Goal: Obtain resource: Download file/media

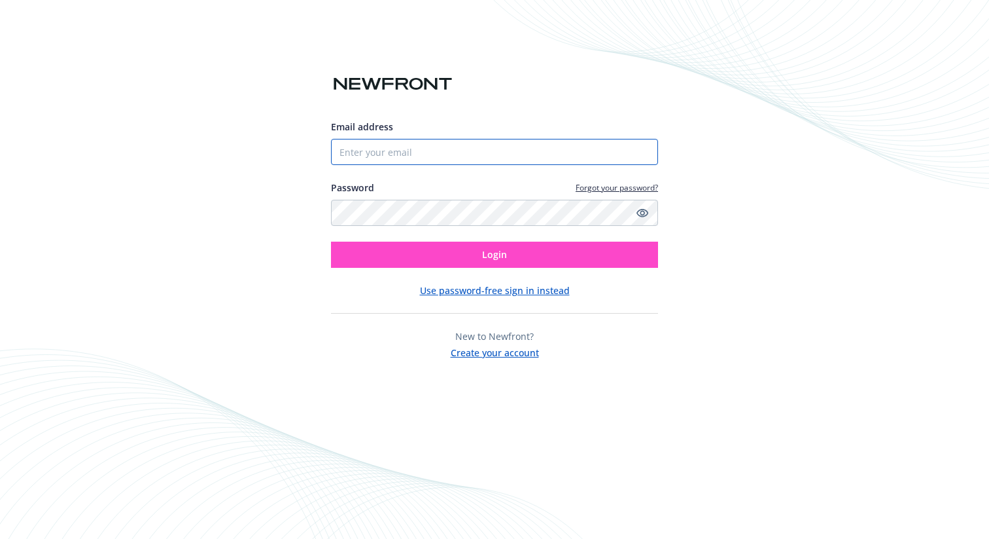
type input "[EMAIL_ADDRESS][DOMAIN_NAME]"
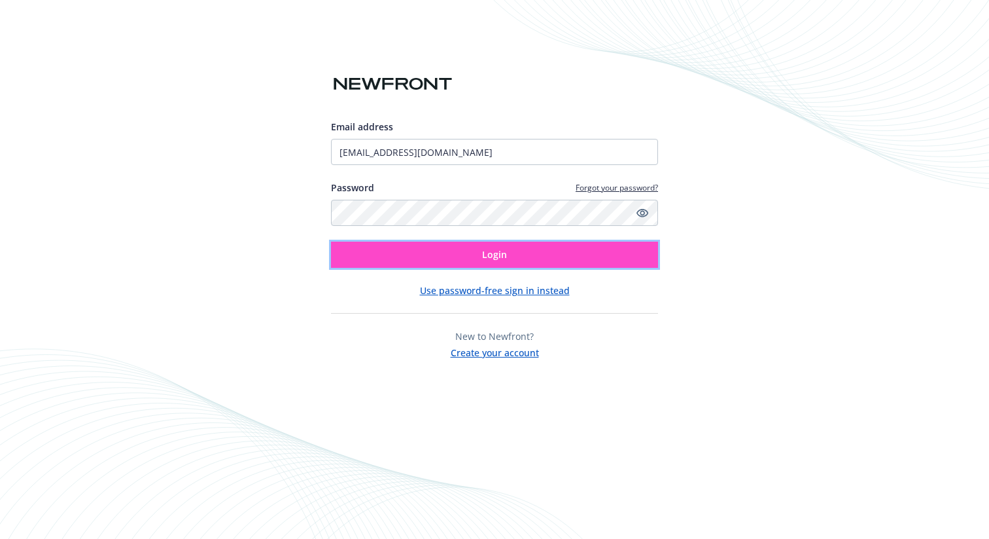
click at [509, 258] on button "Login" at bounding box center [494, 254] width 327 height 26
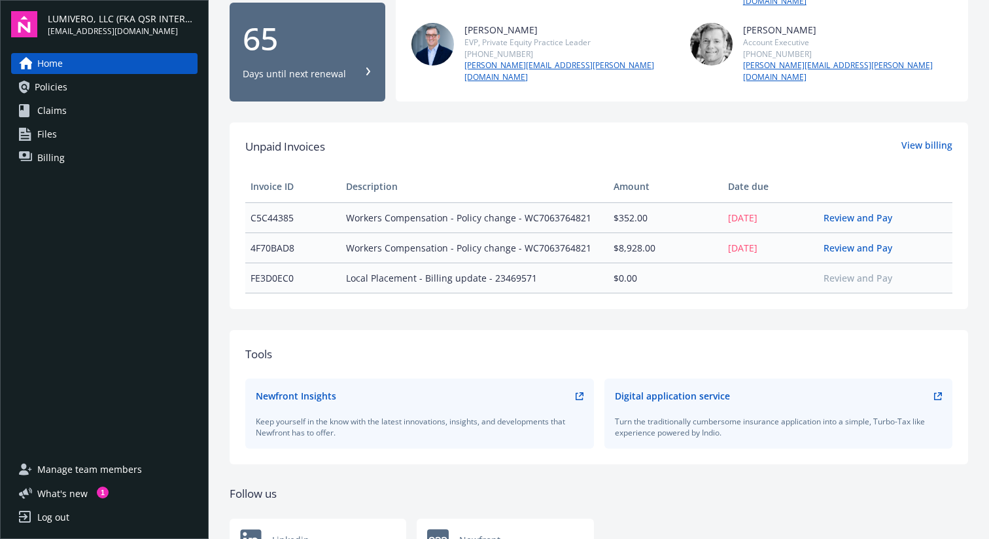
scroll to position [274, 0]
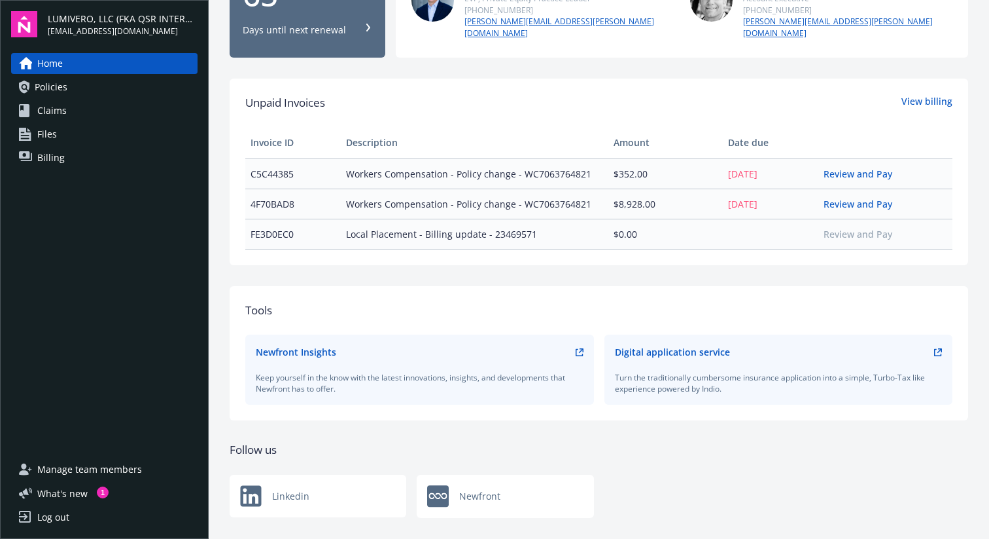
click at [65, 89] on span "Policies" at bounding box center [51, 87] width 33 height 21
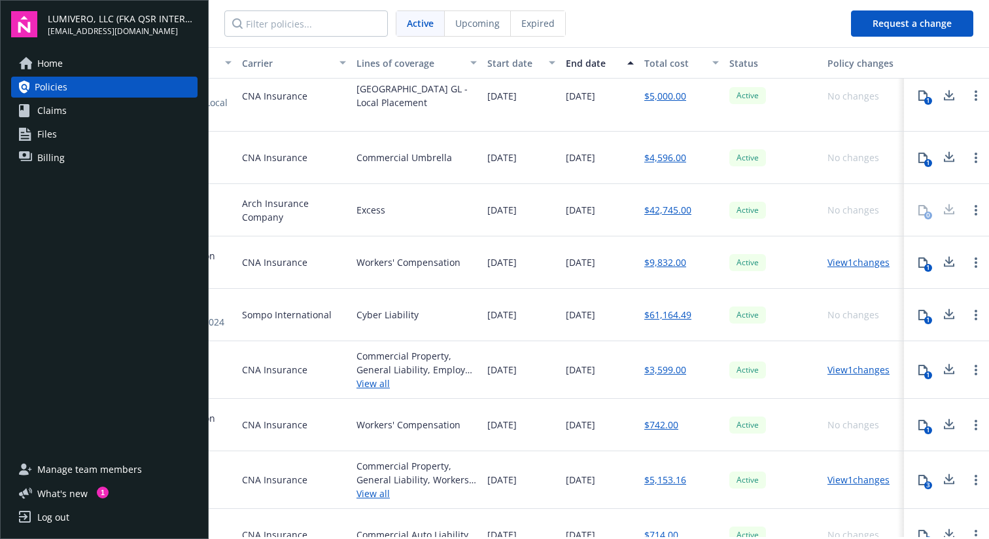
scroll to position [390, 0]
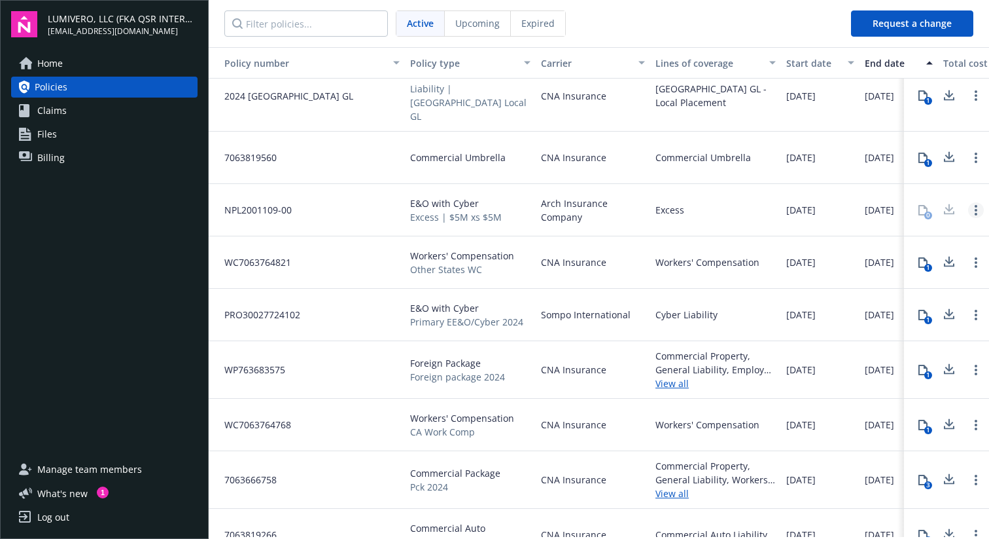
click at [976, 202] on link "Open options" at bounding box center [977, 210] width 16 height 16
click at [729, 198] on div "Excess" at bounding box center [715, 210] width 131 height 52
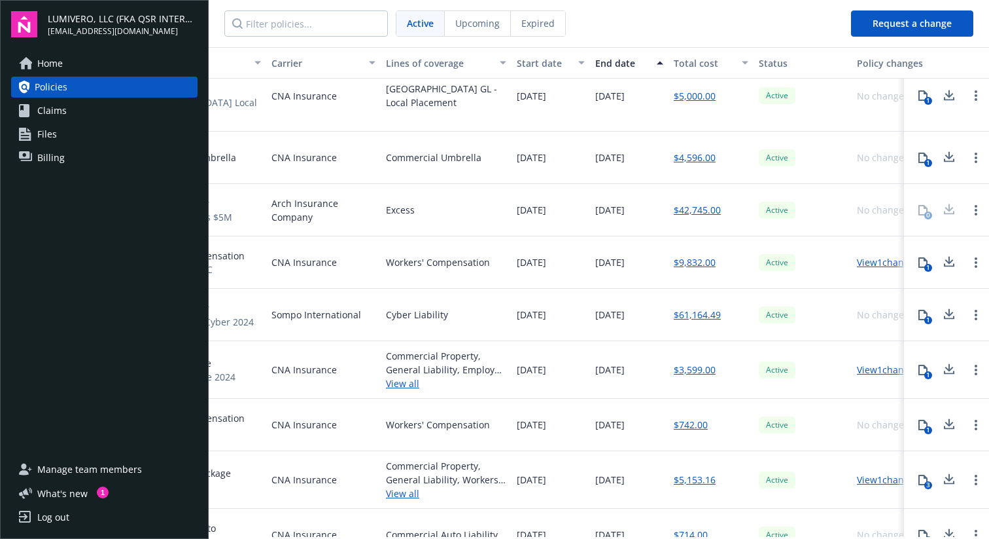
scroll to position [390, 299]
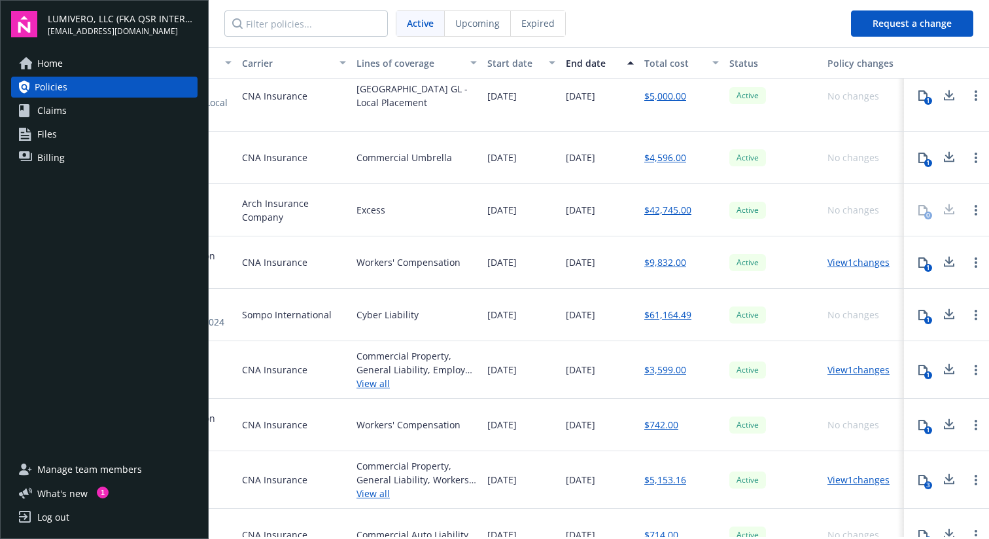
click at [923, 302] on button "1" at bounding box center [923, 315] width 26 height 26
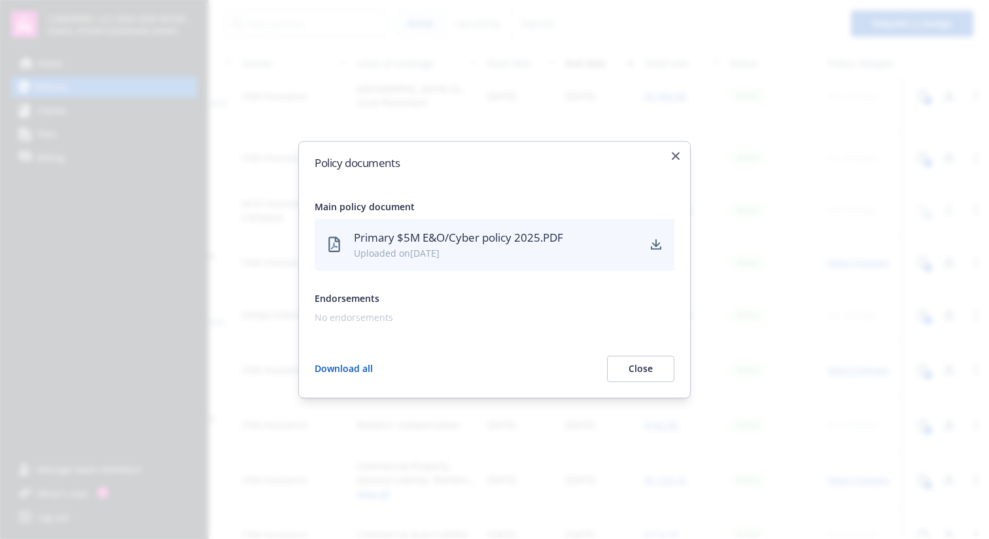
click at [357, 358] on button "Download all" at bounding box center [344, 368] width 58 height 26
click at [340, 374] on button "Download all" at bounding box center [344, 368] width 58 height 26
click at [675, 156] on icon "button" at bounding box center [676, 156] width 8 height 8
